Goal: Obtain resource: Obtain resource

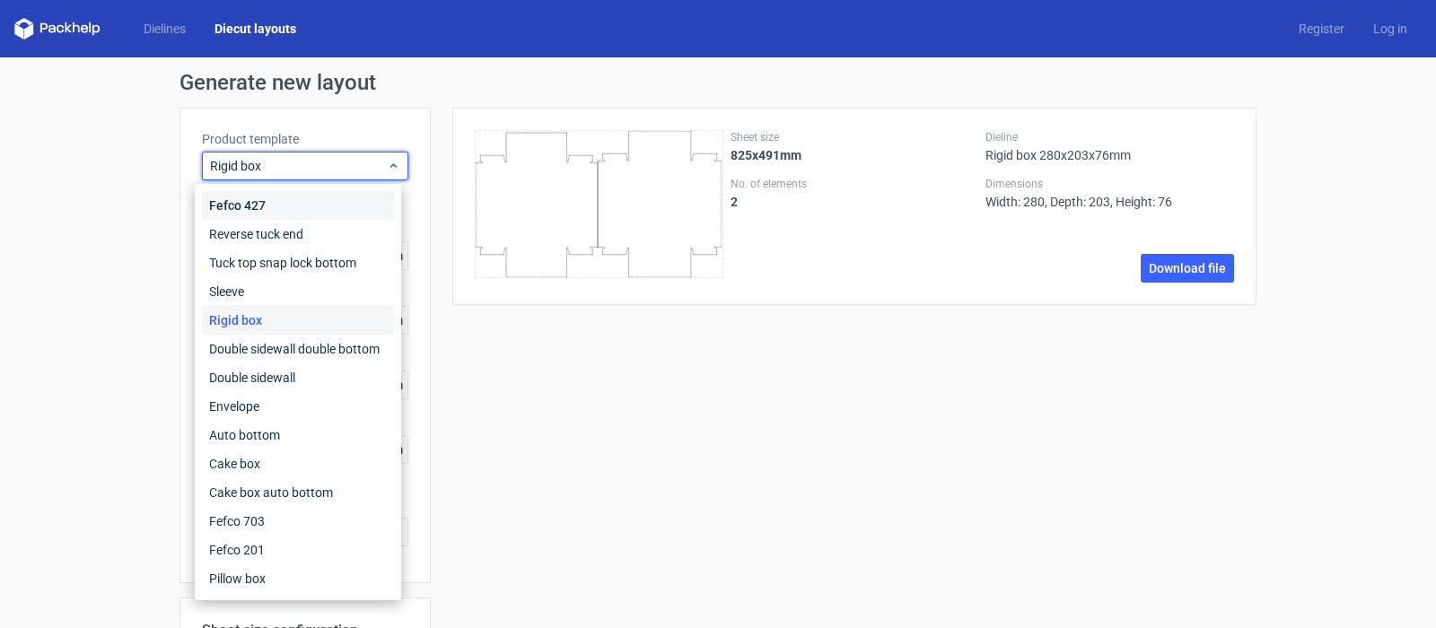
click at [277, 205] on div "Fefco 427" at bounding box center [298, 205] width 192 height 29
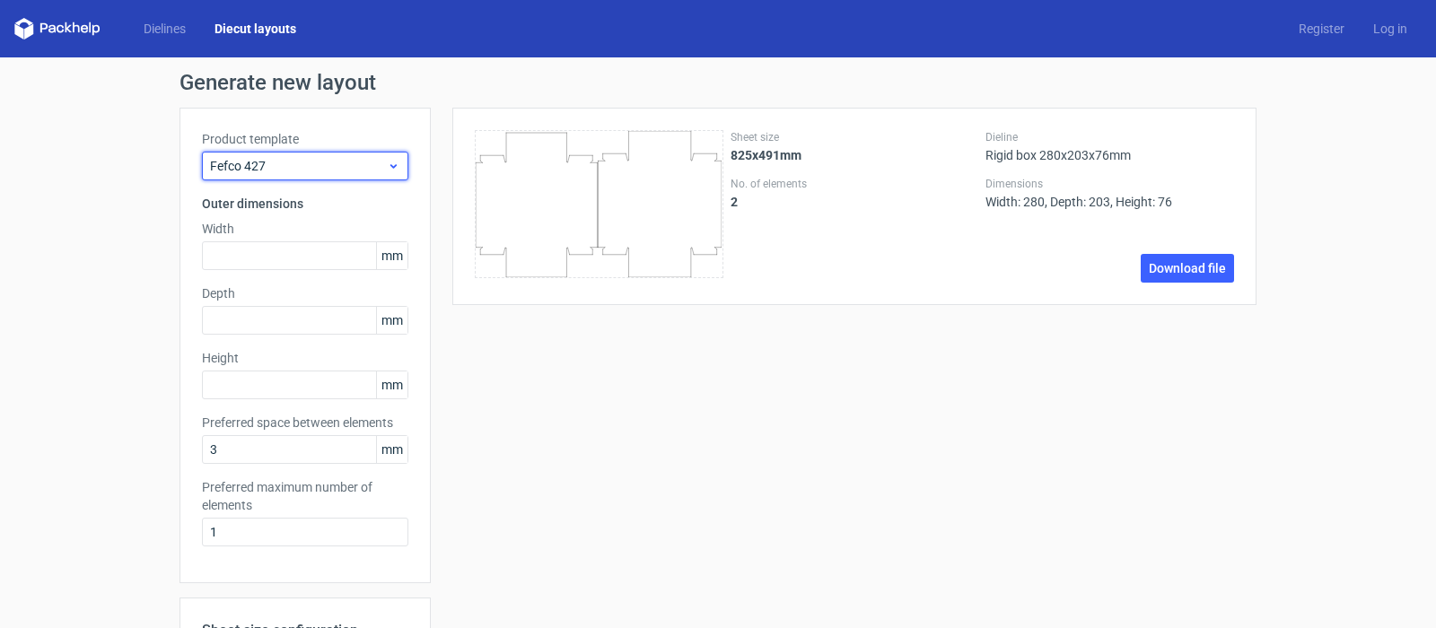
click at [285, 170] on span "Fefco 427" at bounding box center [298, 166] width 177 height 18
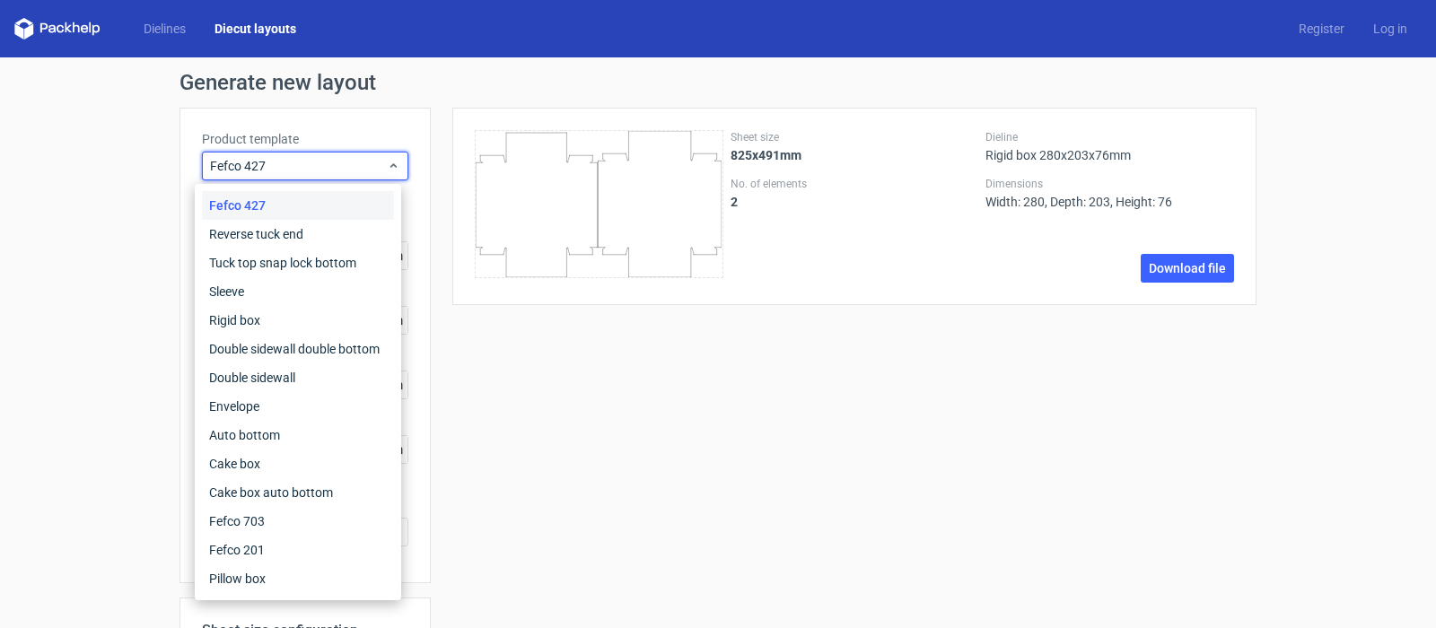
click at [258, 37] on link "Diecut layouts" at bounding box center [255, 29] width 110 height 18
click at [168, 36] on link "Dielines" at bounding box center [164, 29] width 71 height 18
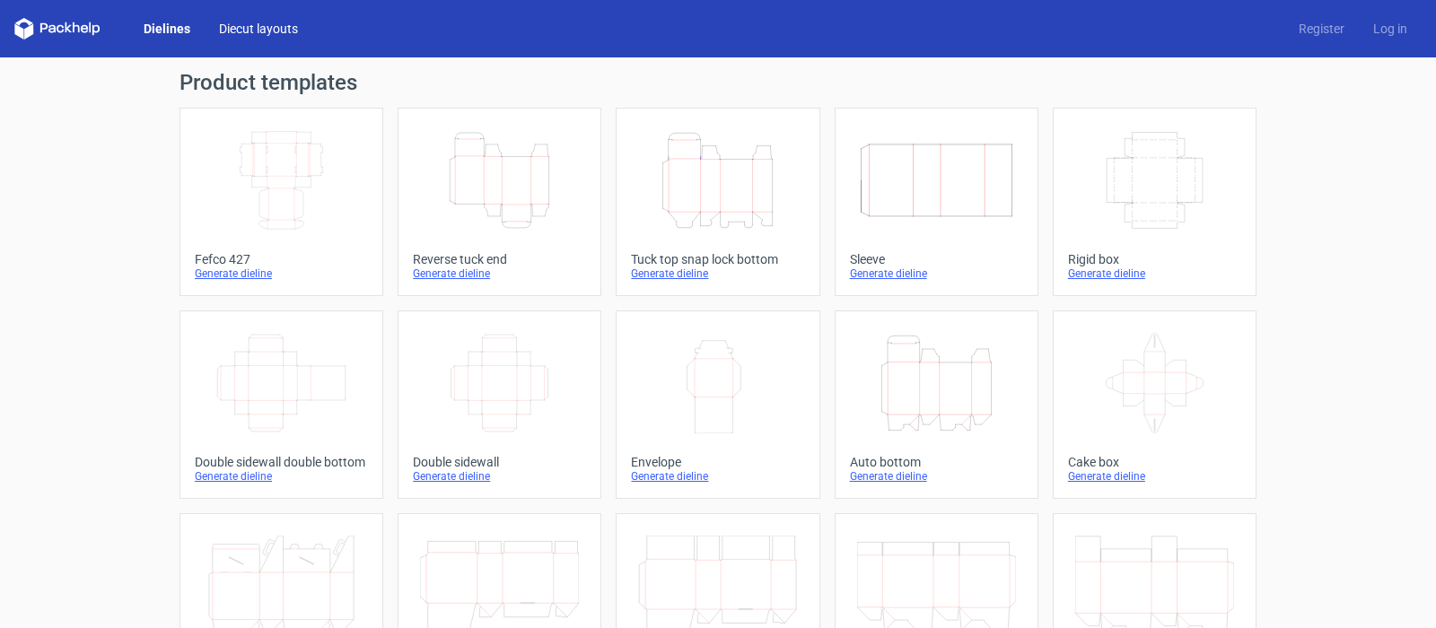
click at [226, 24] on link "Diecut layouts" at bounding box center [259, 29] width 108 height 18
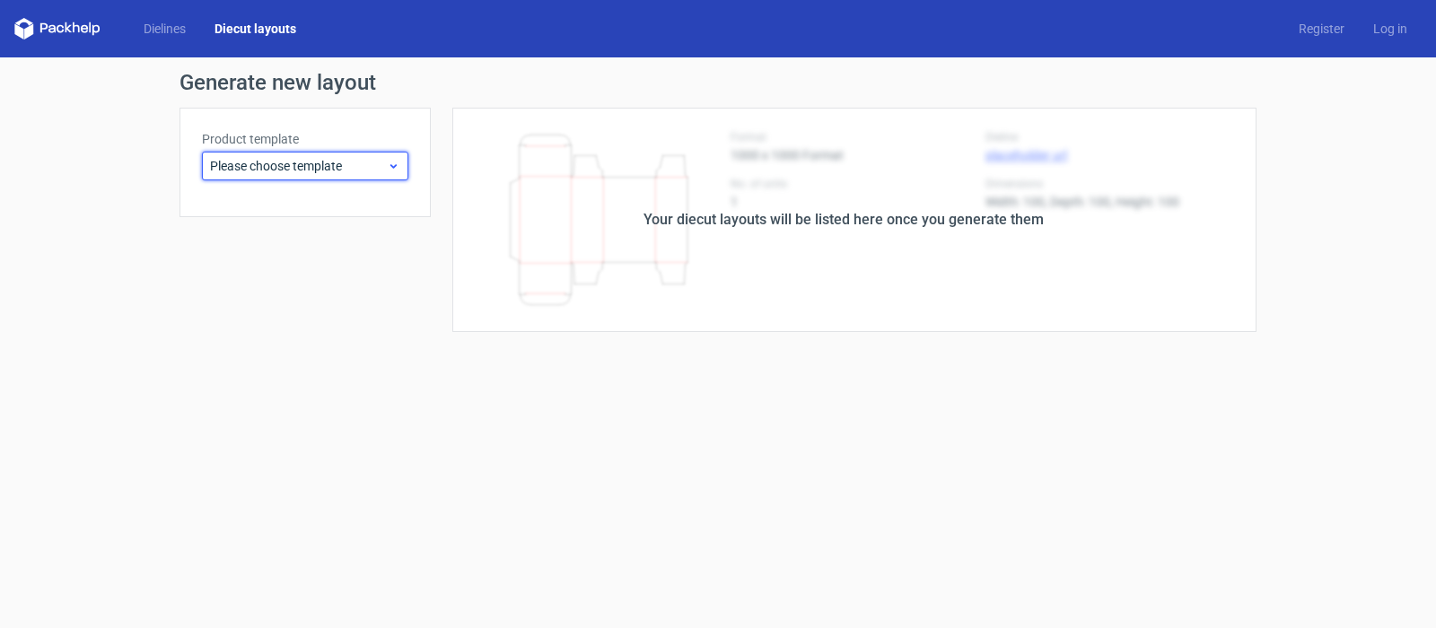
click at [286, 167] on span "Please choose template" at bounding box center [298, 166] width 177 height 18
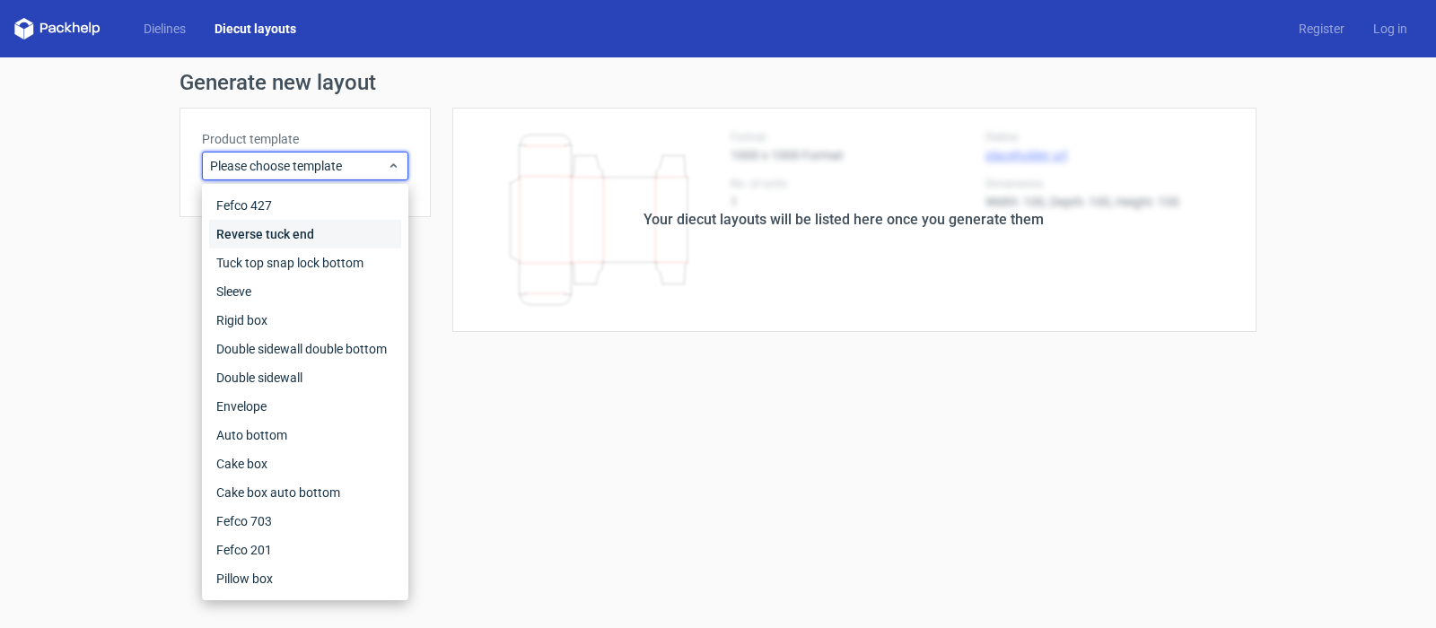
click at [262, 236] on div "Reverse tuck end" at bounding box center [305, 234] width 192 height 29
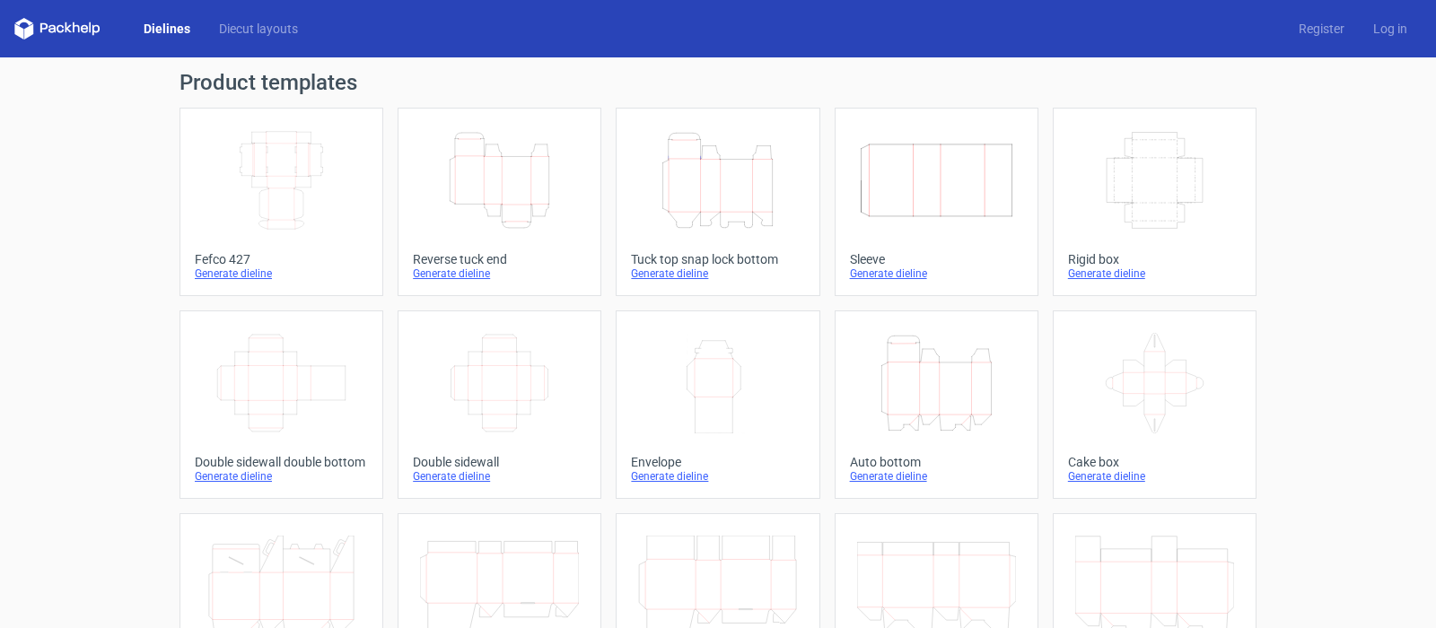
click at [166, 21] on link "Dielines" at bounding box center [166, 29] width 75 height 18
click at [486, 182] on icon "Height Depth Width" at bounding box center [499, 180] width 159 height 101
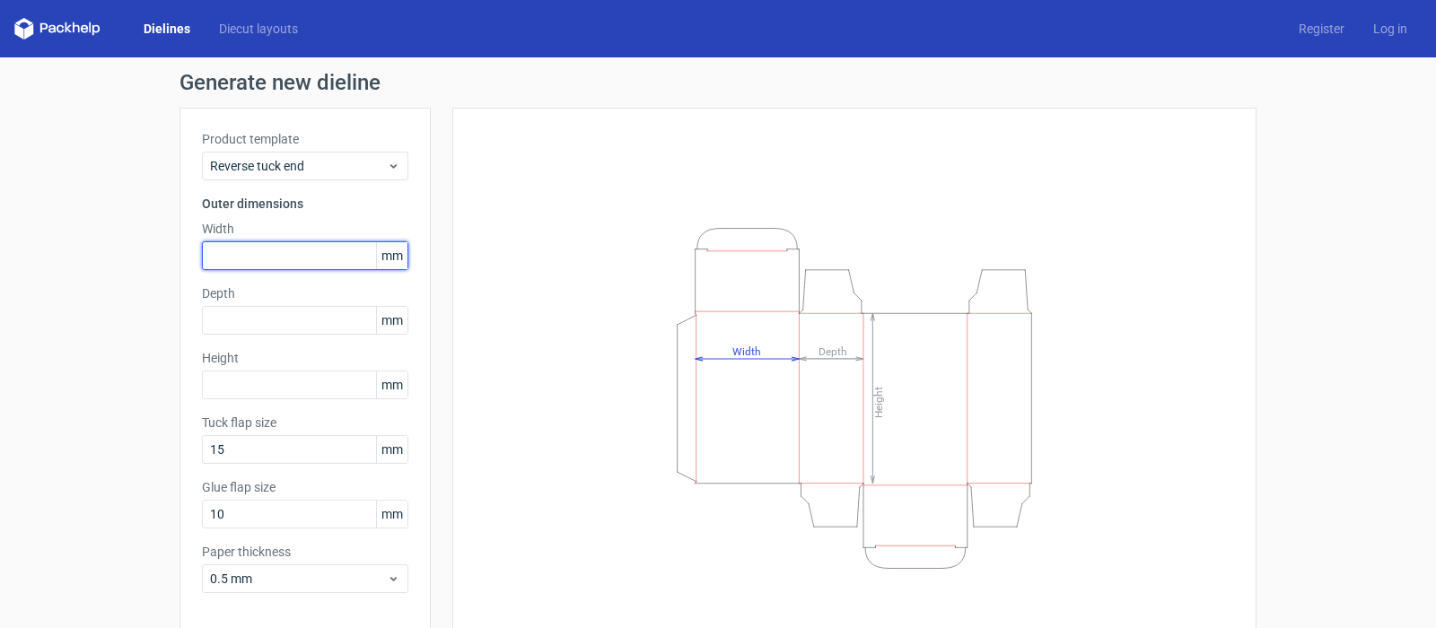
click at [233, 258] on input "text" at bounding box center [305, 256] width 206 height 29
type input "80"
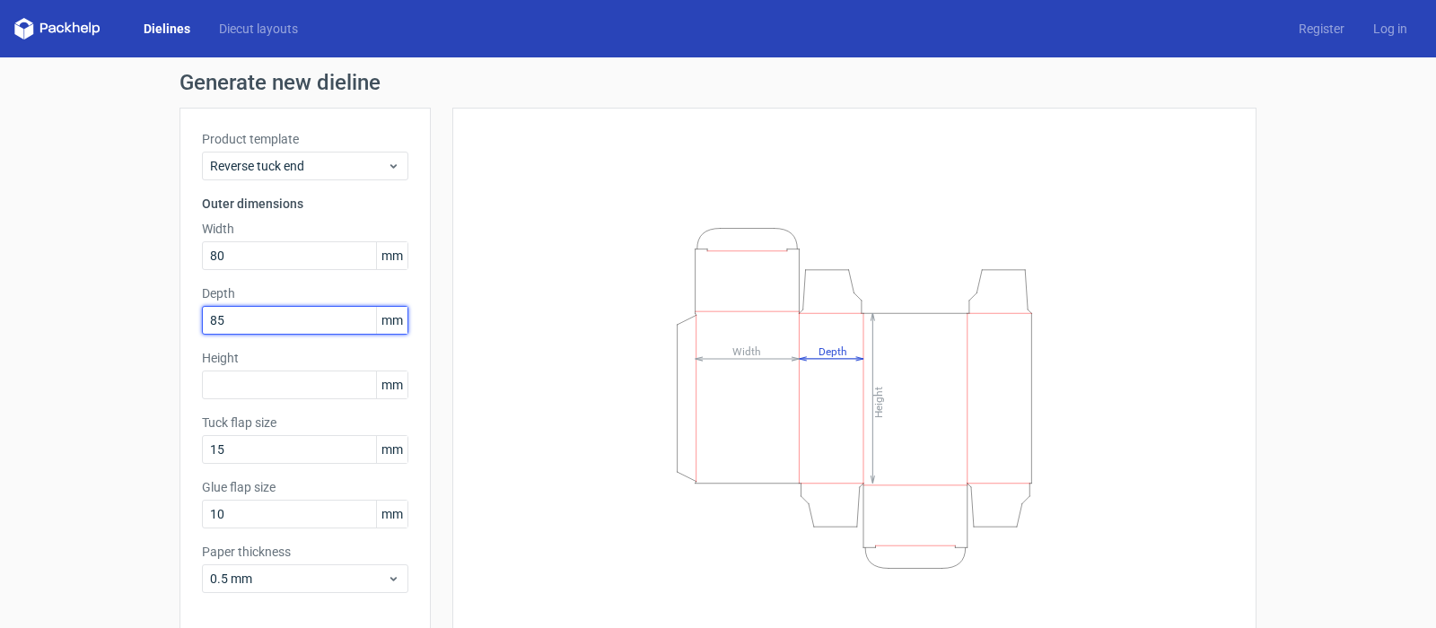
type input "85"
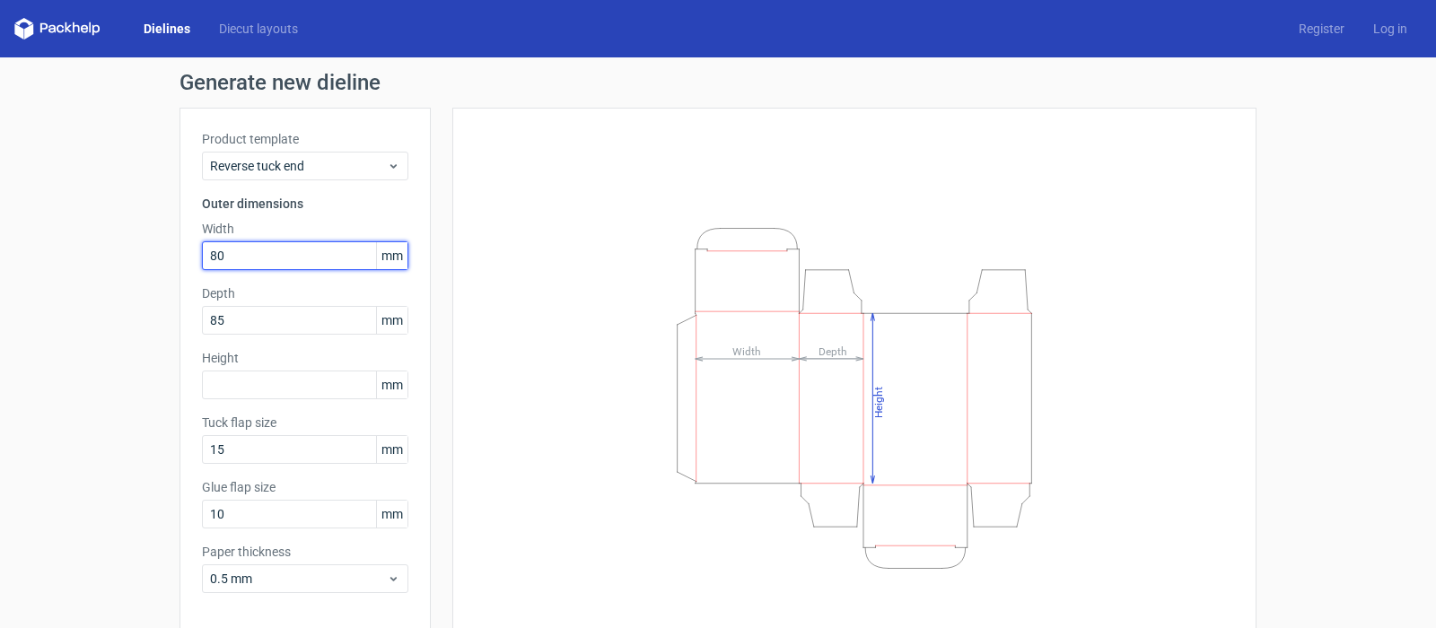
click at [220, 253] on input "80" at bounding box center [305, 256] width 206 height 29
click at [220, 253] on input "85" at bounding box center [305, 256] width 206 height 29
type input "80"
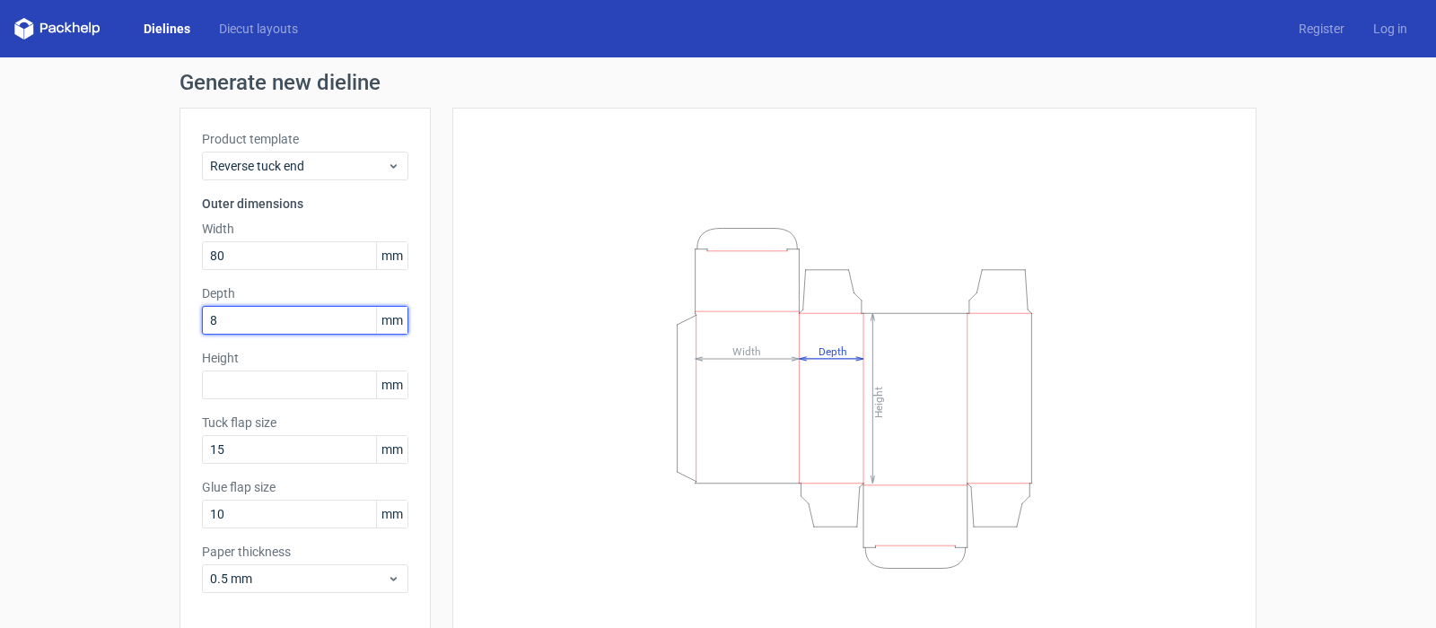
type input "85"
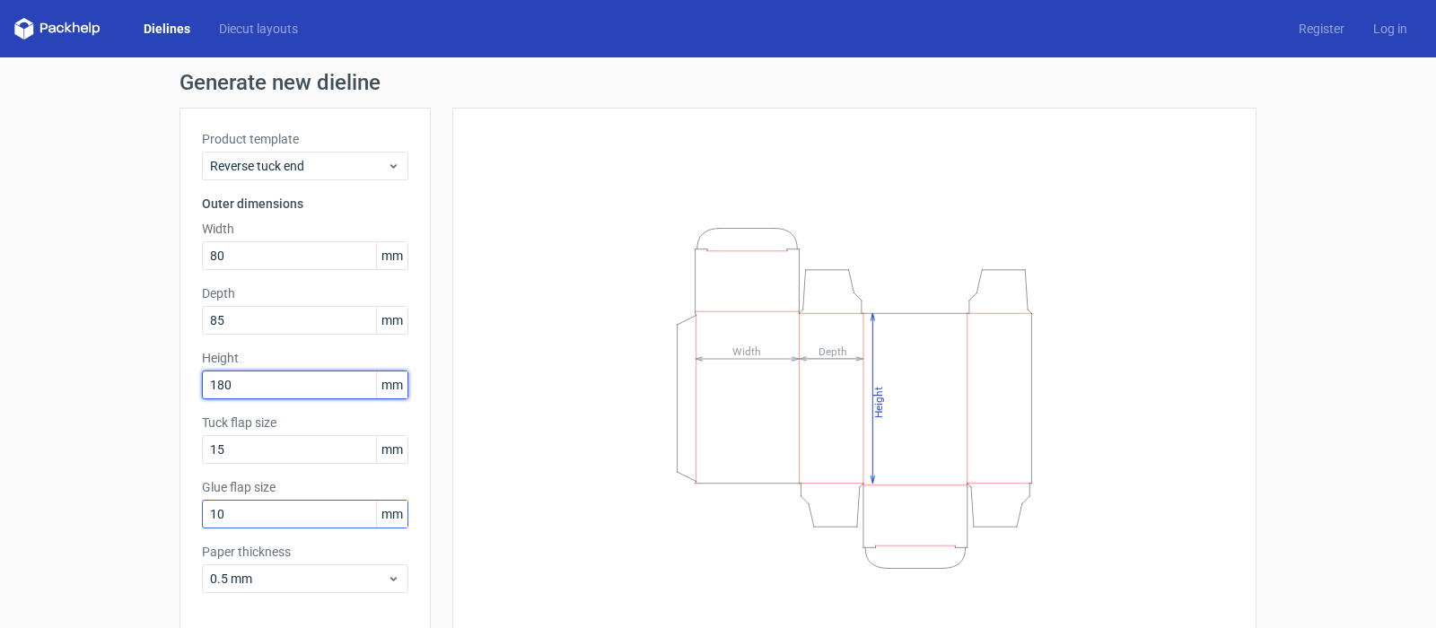
type input "180"
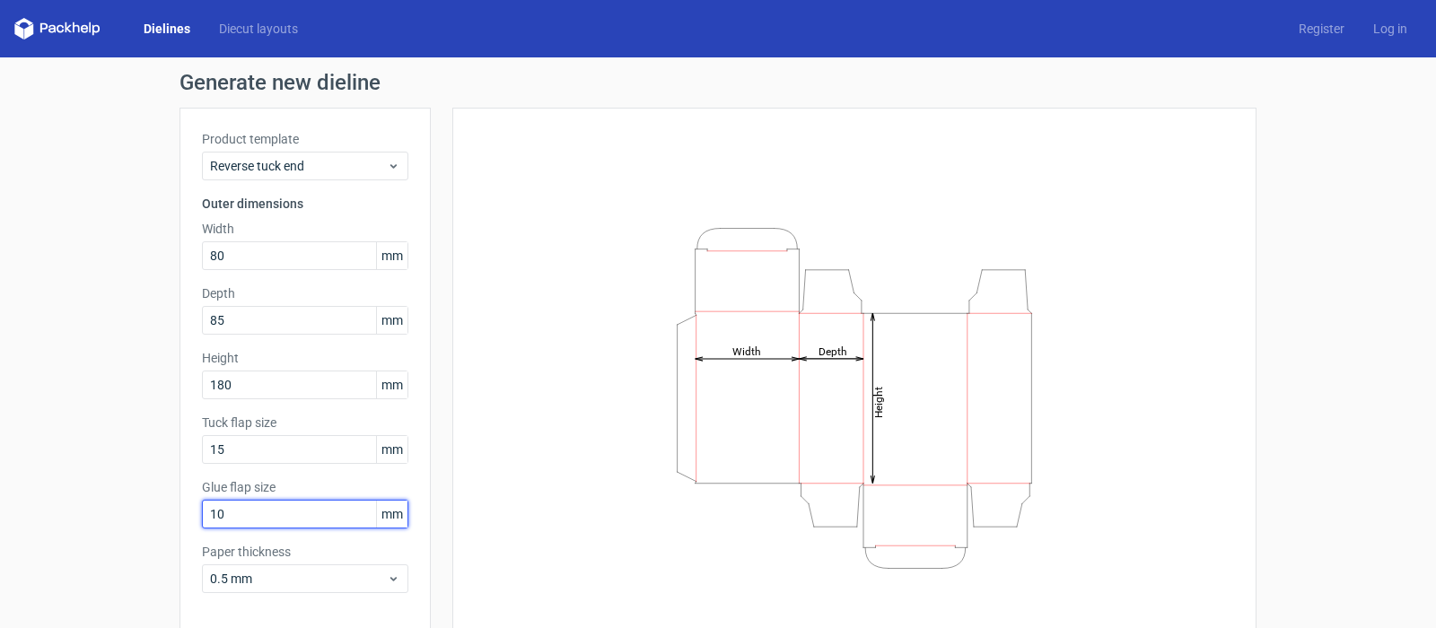
drag, startPoint x: 250, startPoint y: 514, endPoint x: 182, endPoint y: 514, distance: 68.2
click at [182, 514] on div "Product template Reverse tuck end Outer dimensions Width 80 mm Depth 85 mm Heig…" at bounding box center [305, 369] width 251 height 523
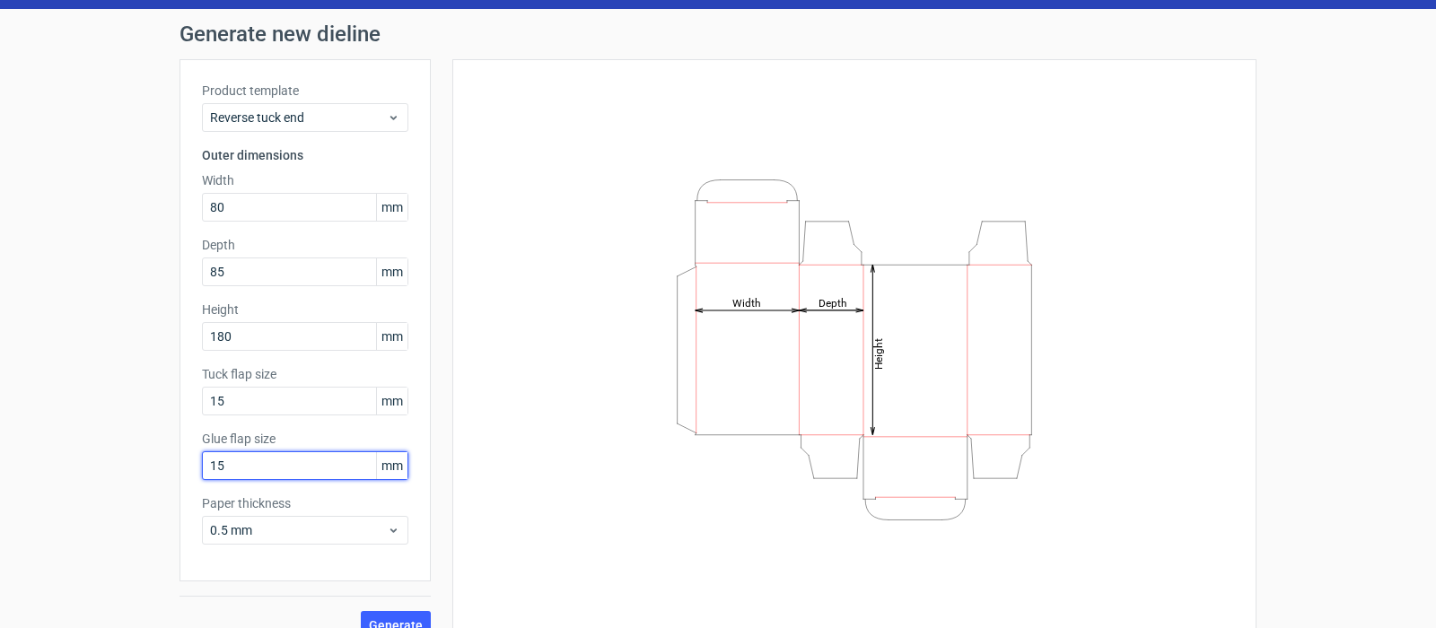
scroll to position [75, 0]
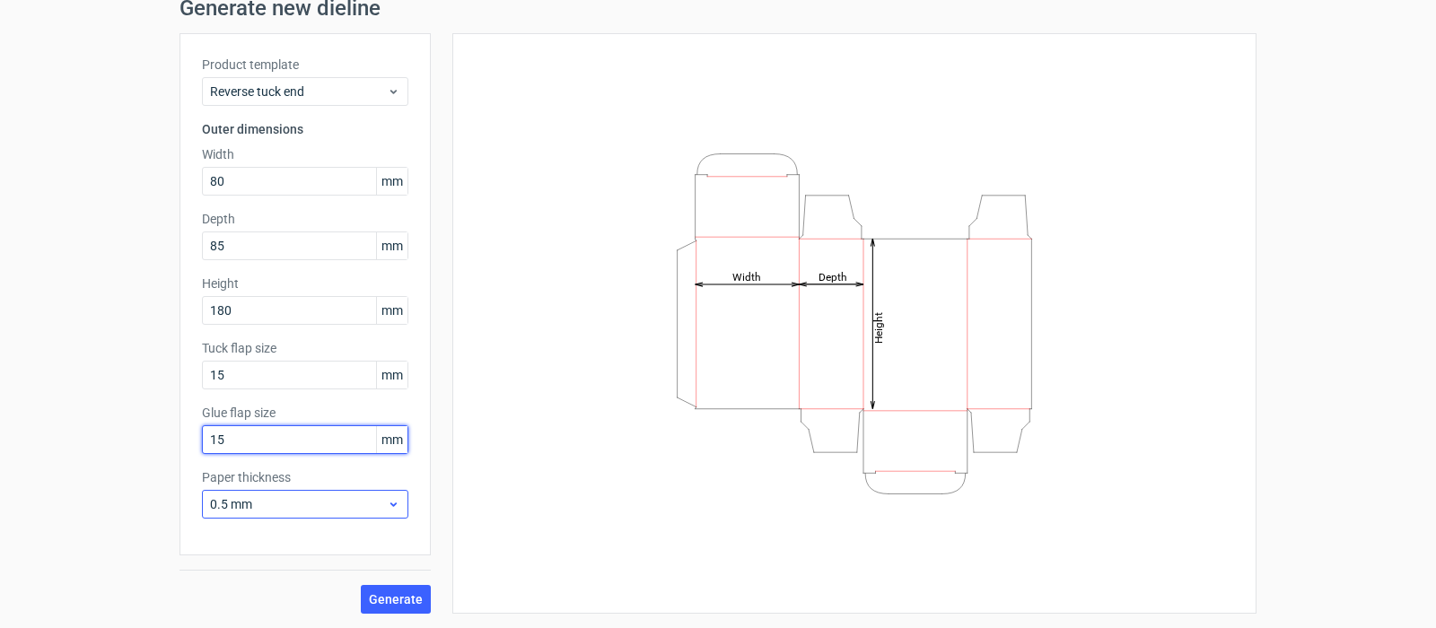
type input "15"
click at [214, 504] on span "0.5 mm" at bounding box center [298, 505] width 177 height 18
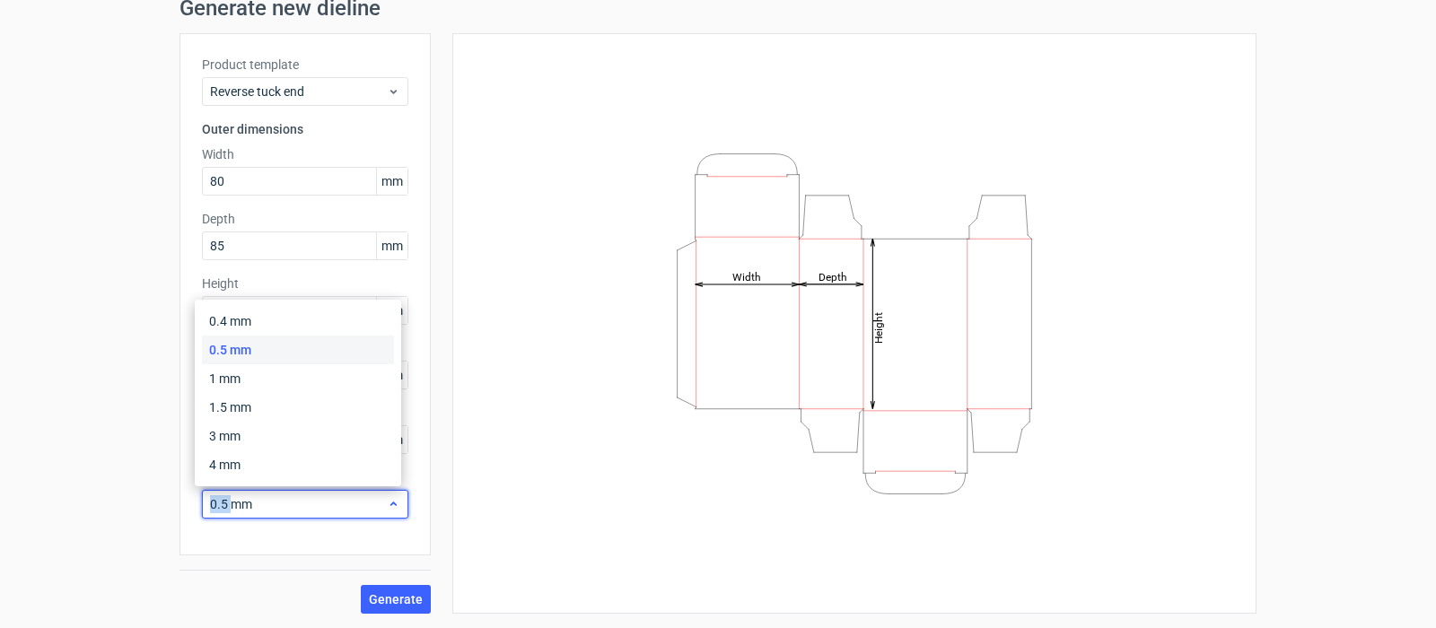
click at [214, 504] on span "0.5 mm" at bounding box center [298, 505] width 177 height 18
click at [237, 310] on div "0.4 mm" at bounding box center [298, 321] width 192 height 29
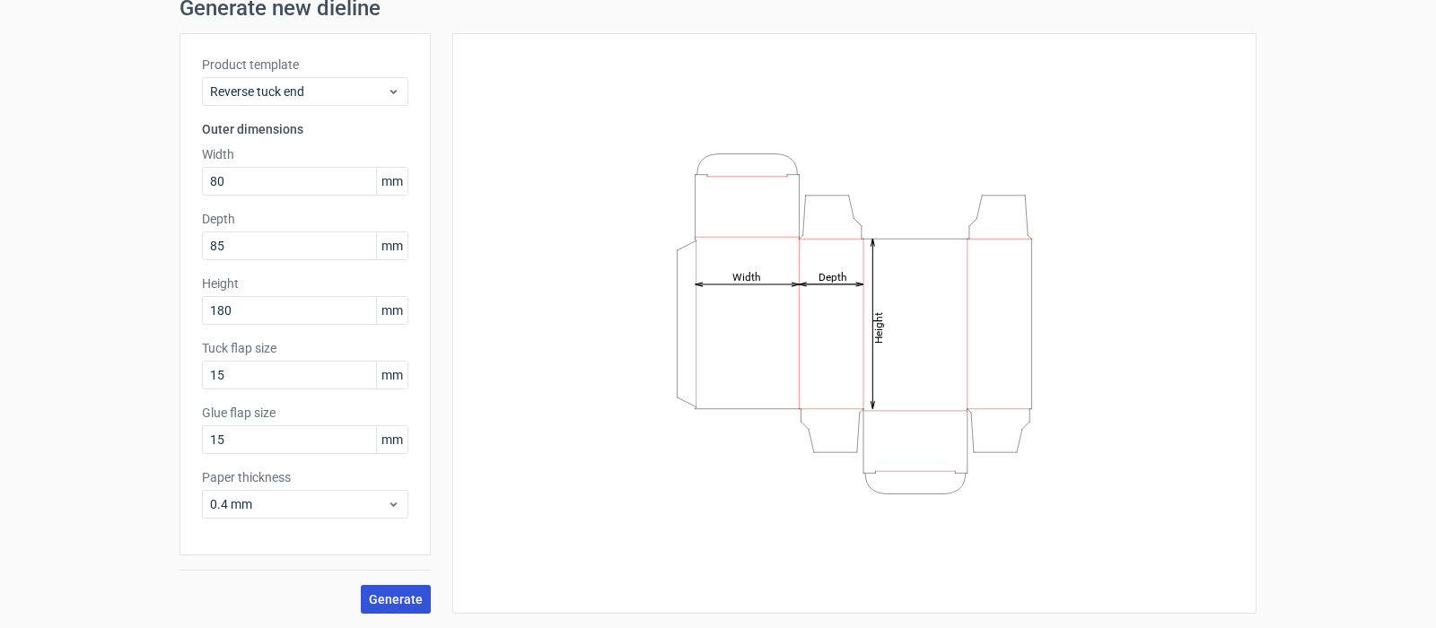
click at [377, 600] on span "Generate" at bounding box center [396, 599] width 54 height 13
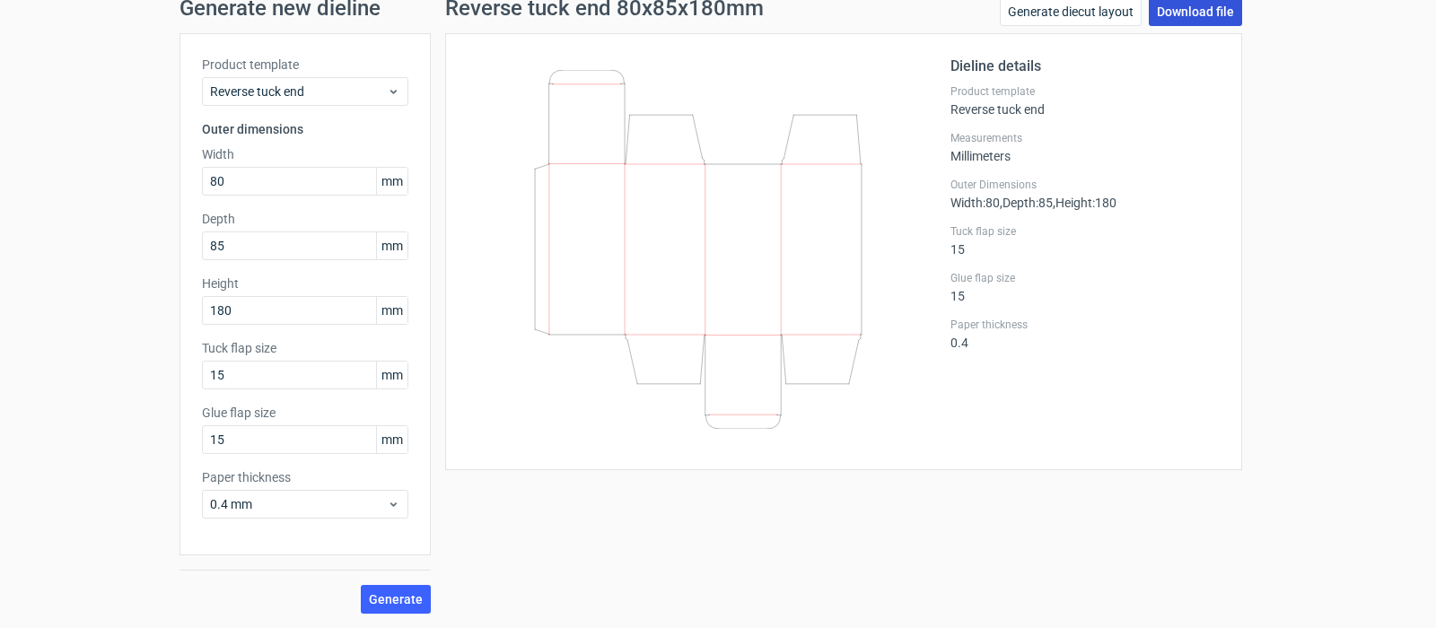
click at [1175, 13] on link "Download file" at bounding box center [1195, 11] width 93 height 29
click at [1220, 9] on link "Download file" at bounding box center [1195, 11] width 93 height 29
click at [396, 594] on span "Generate" at bounding box center [396, 599] width 54 height 13
click at [1190, 8] on link "Download file" at bounding box center [1195, 11] width 93 height 29
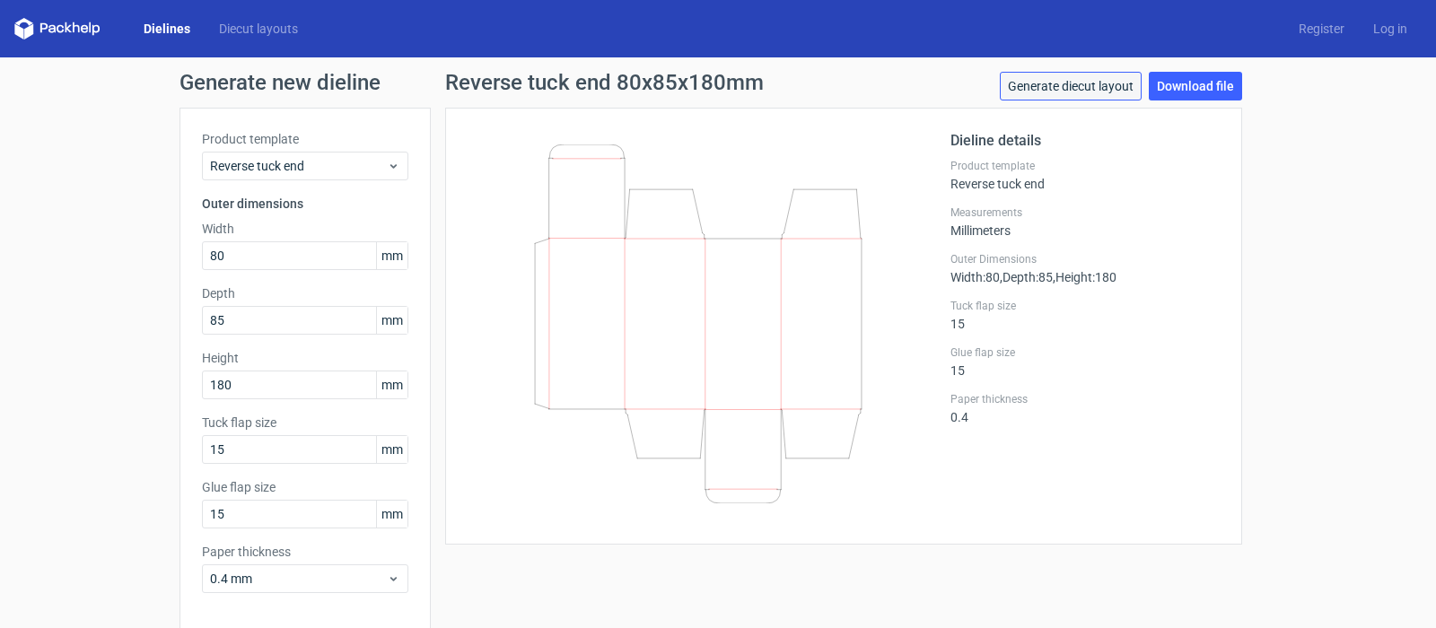
click at [1072, 83] on link "Generate diecut layout" at bounding box center [1071, 86] width 142 height 29
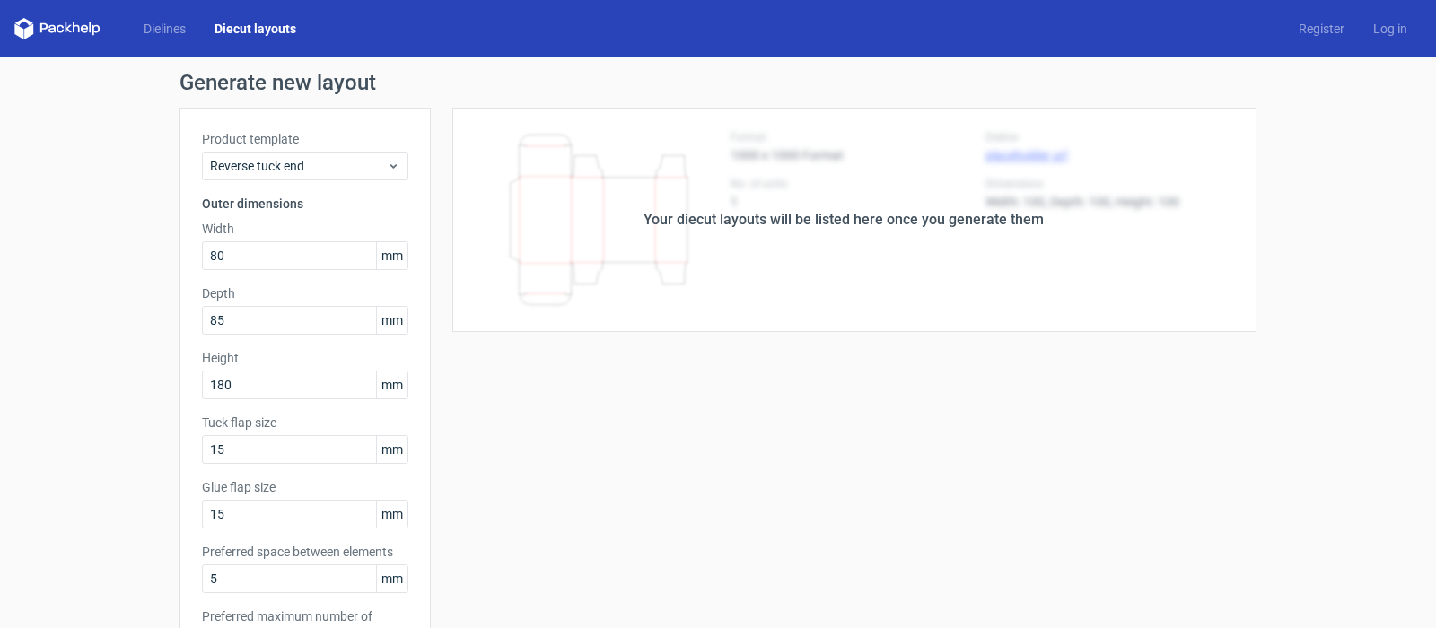
click at [838, 211] on div "Your diecut layouts will be listed here once you generate them" at bounding box center [844, 220] width 400 height 22
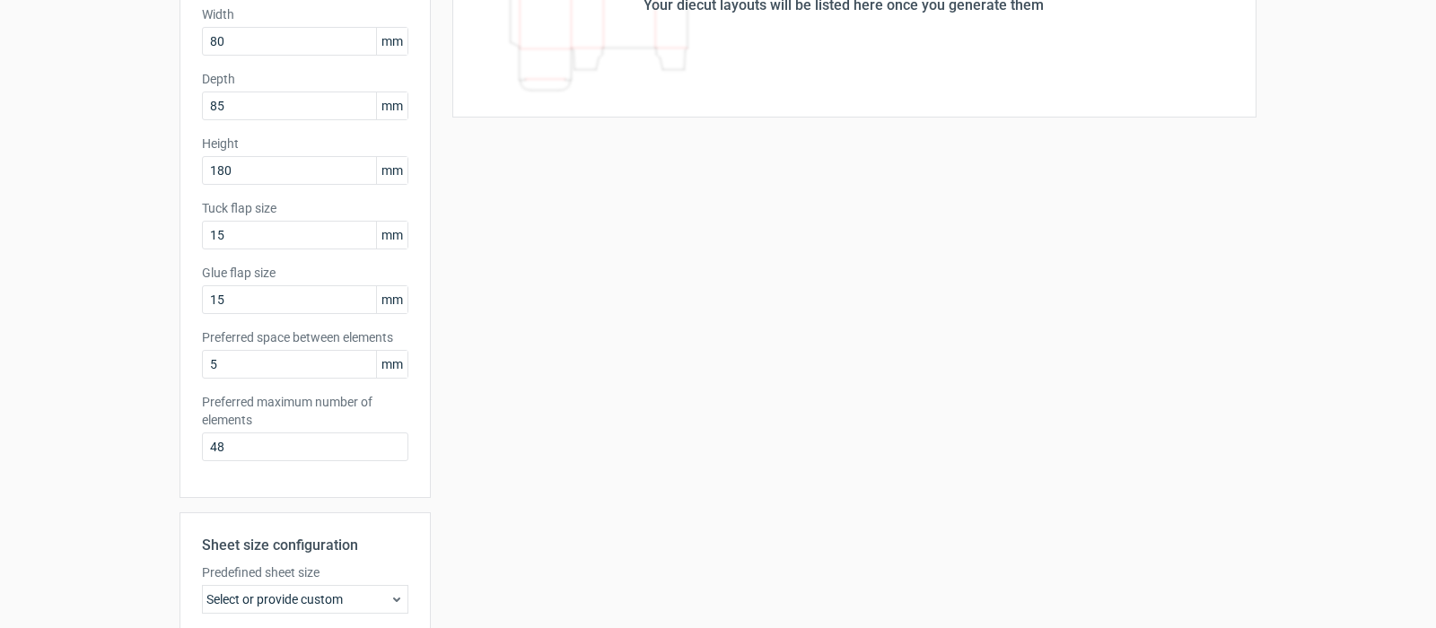
scroll to position [449, 0]
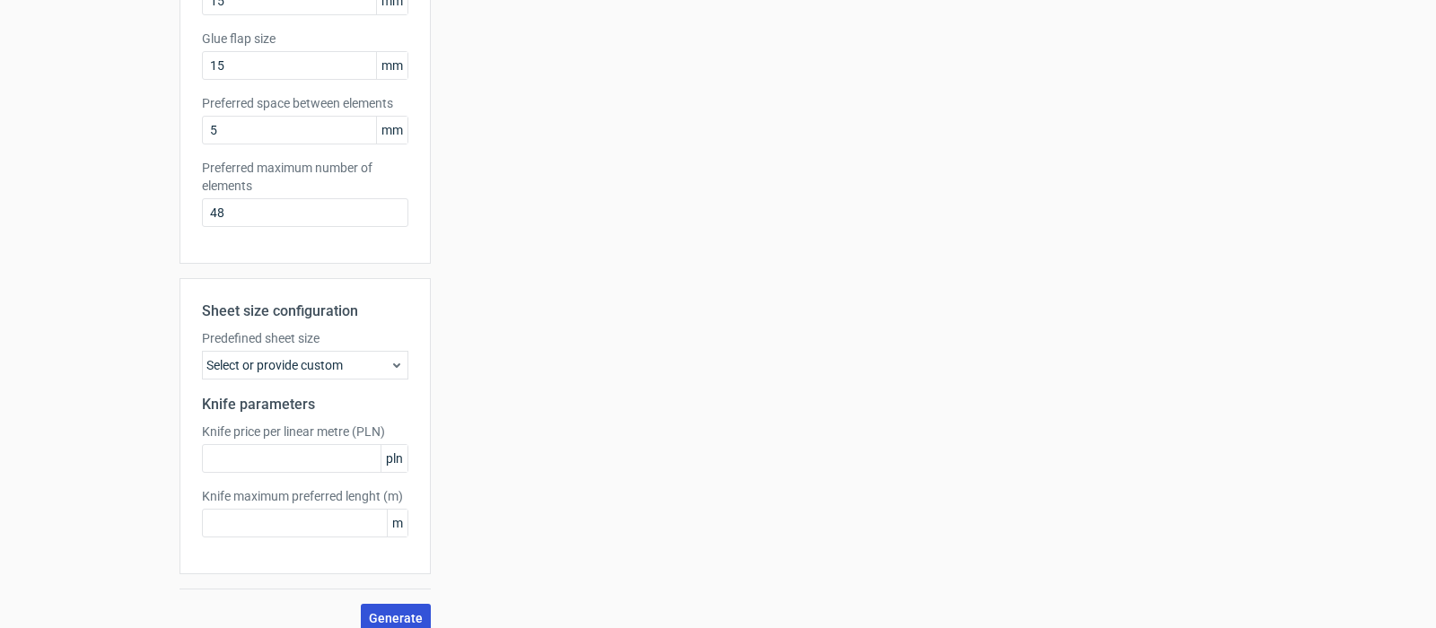
click at [391, 615] on span "Generate" at bounding box center [396, 618] width 54 height 13
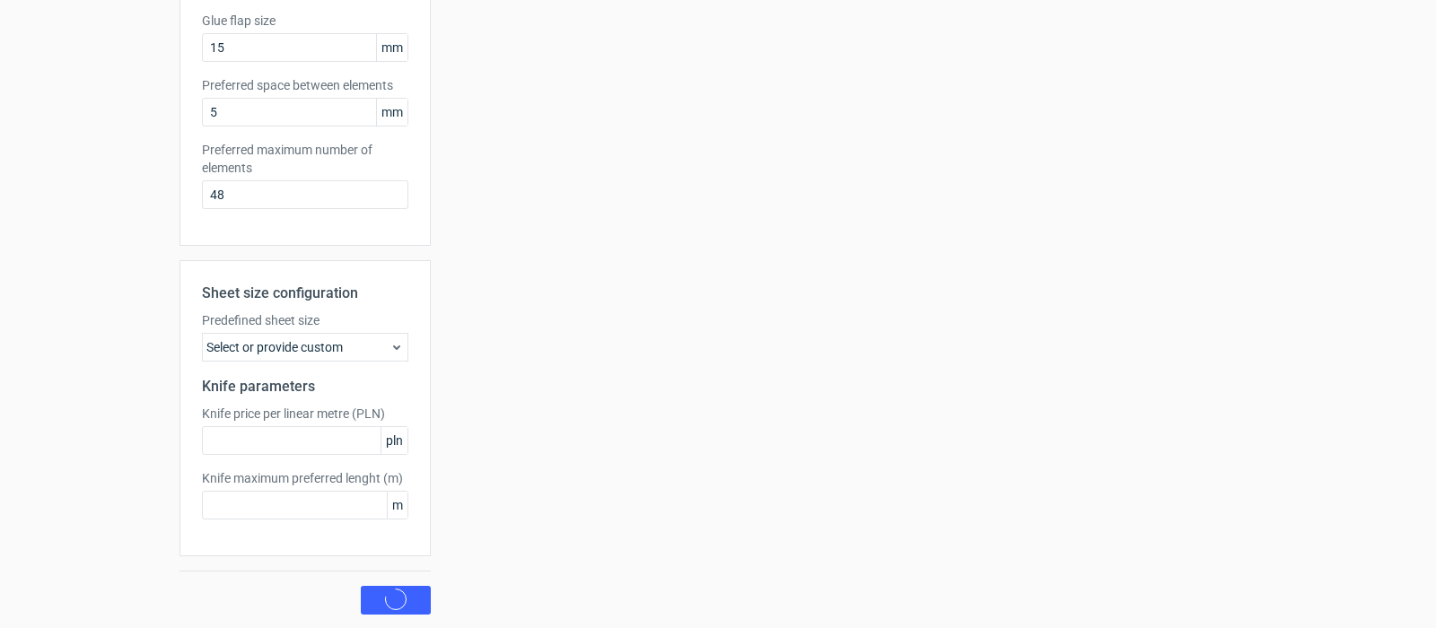
scroll to position [468, 0]
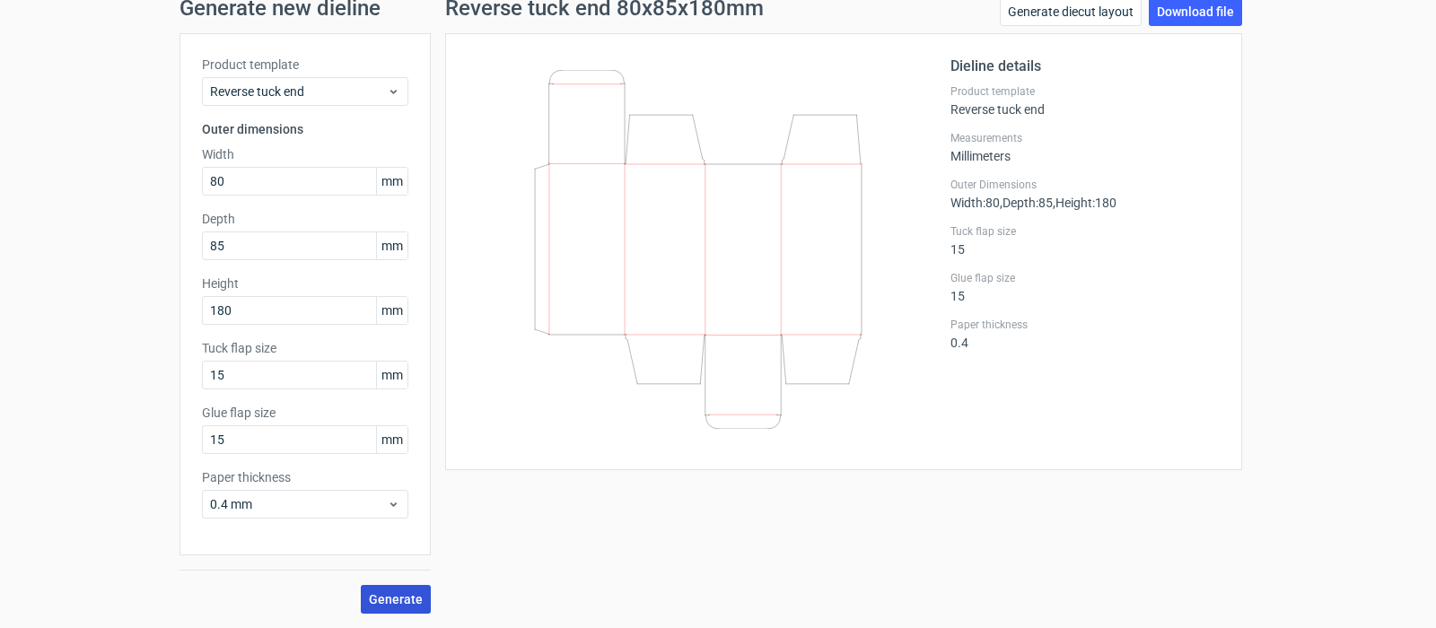
click at [393, 595] on span "Generate" at bounding box center [396, 599] width 54 height 13
click at [468, 604] on div "Reverse tuck end 80x85x180mm Generate diecut layout Download file Dieline detai…" at bounding box center [844, 305] width 826 height 617
